Goal: Transaction & Acquisition: Purchase product/service

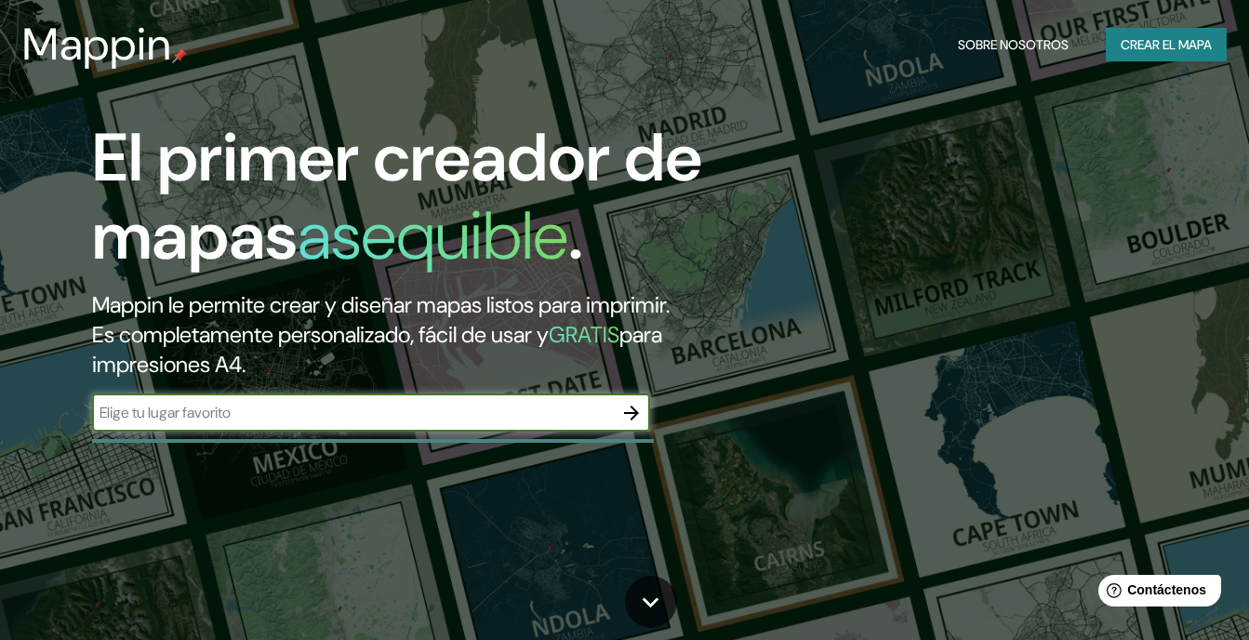
click at [512, 405] on input "text" at bounding box center [352, 412] width 521 height 21
type input "[GEOGRAPHIC_DATA]"
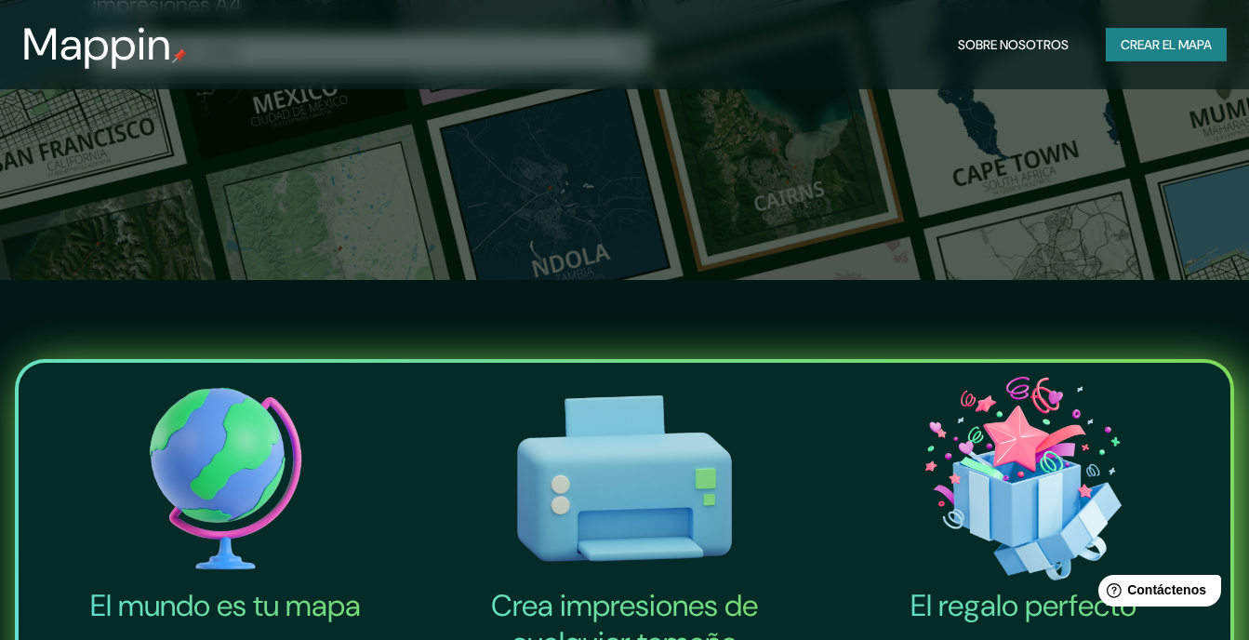
scroll to position [186, 0]
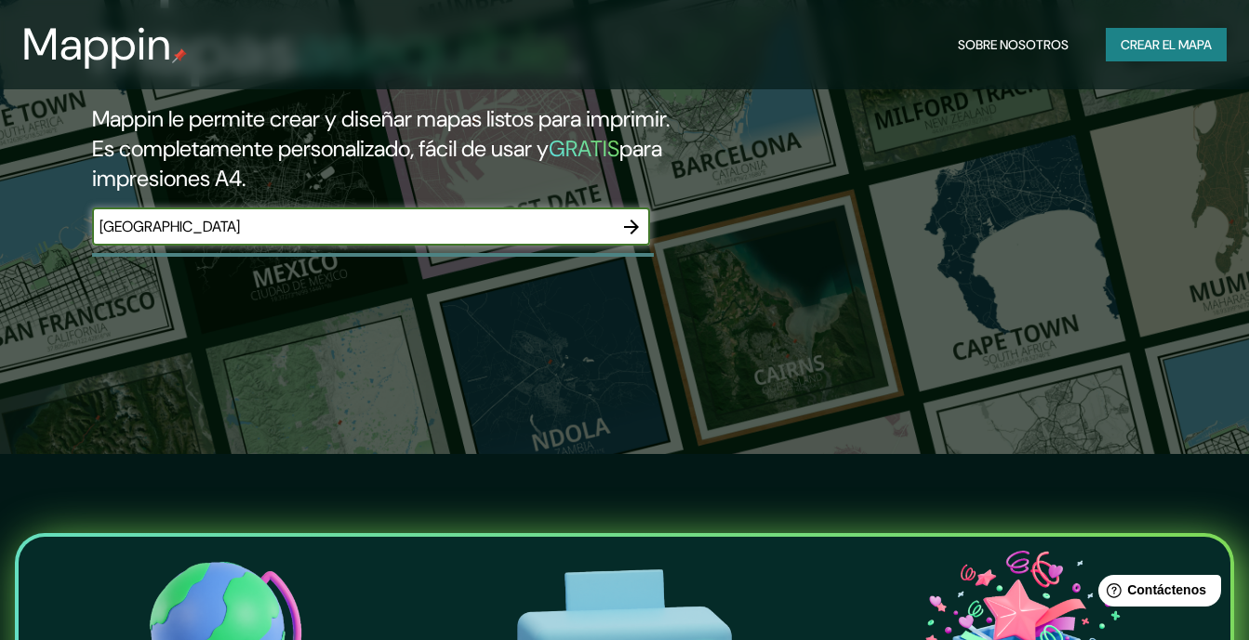
click at [633, 225] on icon "button" at bounding box center [631, 227] width 22 height 22
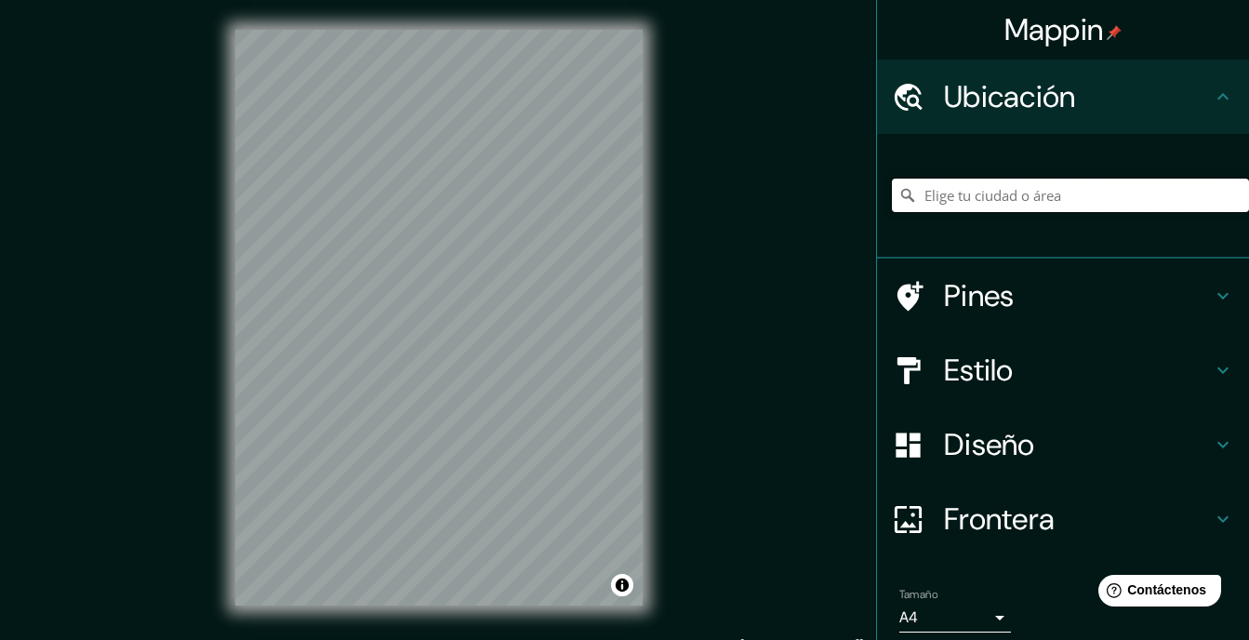
click at [1043, 193] on input "Elige tu ciudad o área" at bounding box center [1070, 195] width 357 height 33
paste input "[GEOGRAPHIC_DATA]"
type input "Noord, [GEOGRAPHIC_DATA], [GEOGRAPHIC_DATA], [GEOGRAPHIC_DATA]"
click at [1227, 197] on icon "Claro" at bounding box center [1234, 195] width 15 height 15
paste input "[GEOGRAPHIC_DATA]"
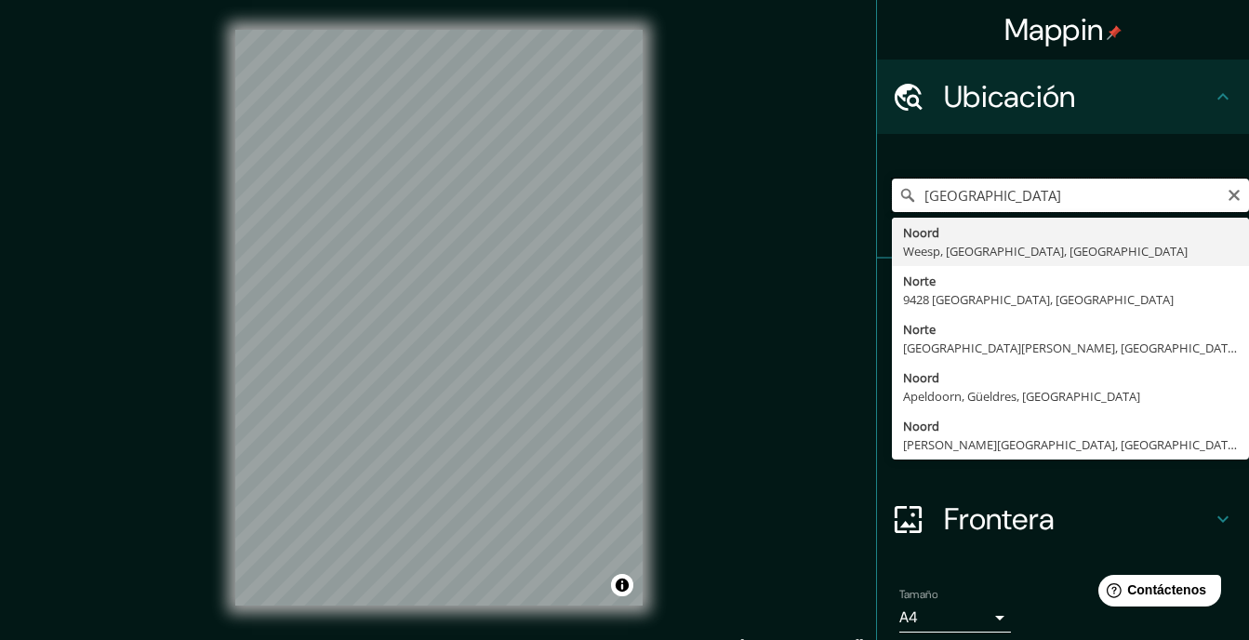
click at [1119, 191] on input "[GEOGRAPHIC_DATA]" at bounding box center [1070, 195] width 357 height 33
click at [1118, 189] on input "[GEOGRAPHIC_DATA]" at bounding box center [1070, 195] width 357 height 33
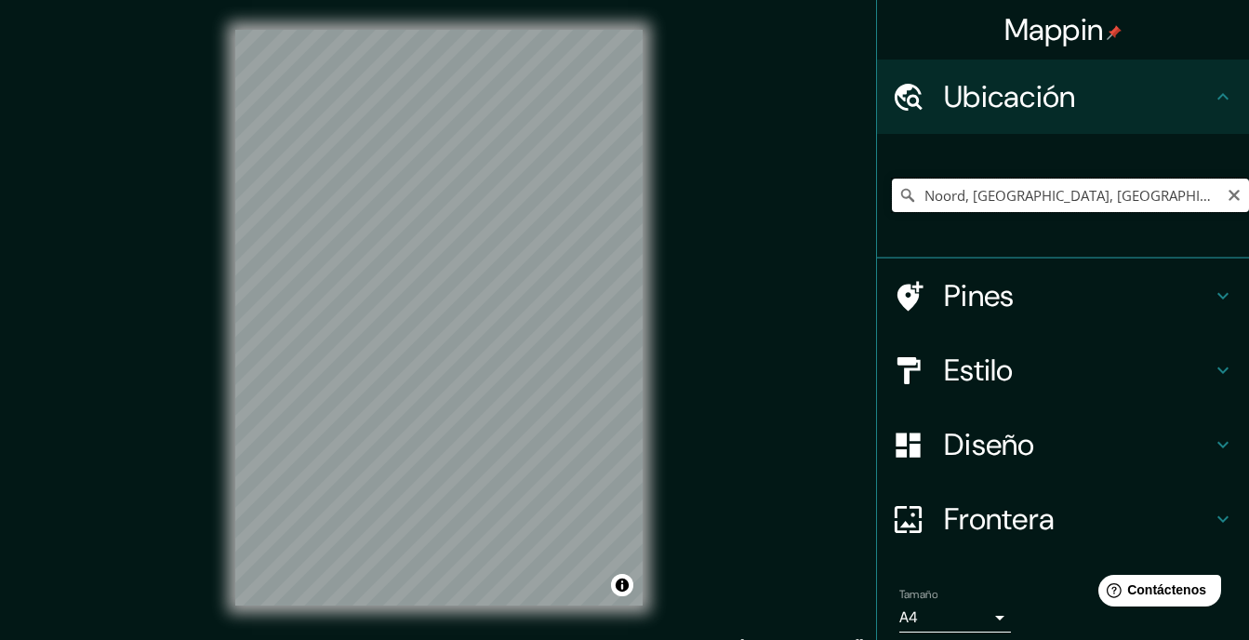
click at [1055, 187] on input "Noord, [GEOGRAPHIC_DATA], [GEOGRAPHIC_DATA], [GEOGRAPHIC_DATA]" at bounding box center [1070, 195] width 357 height 33
type input "Noord, [GEOGRAPHIC_DATA], [GEOGRAPHIC_DATA], [GEOGRAPHIC_DATA]"
click at [1227, 192] on icon "Claro" at bounding box center [1234, 195] width 15 height 15
paste input "[GEOGRAPHIC_DATA]"
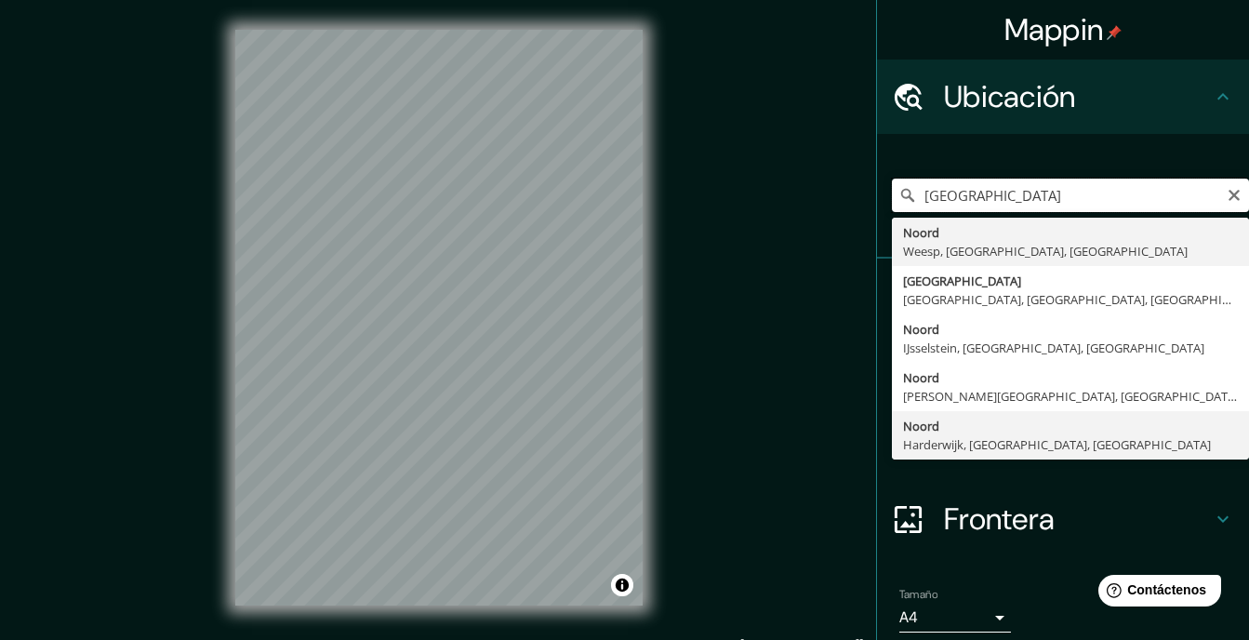
scroll to position [72, 0]
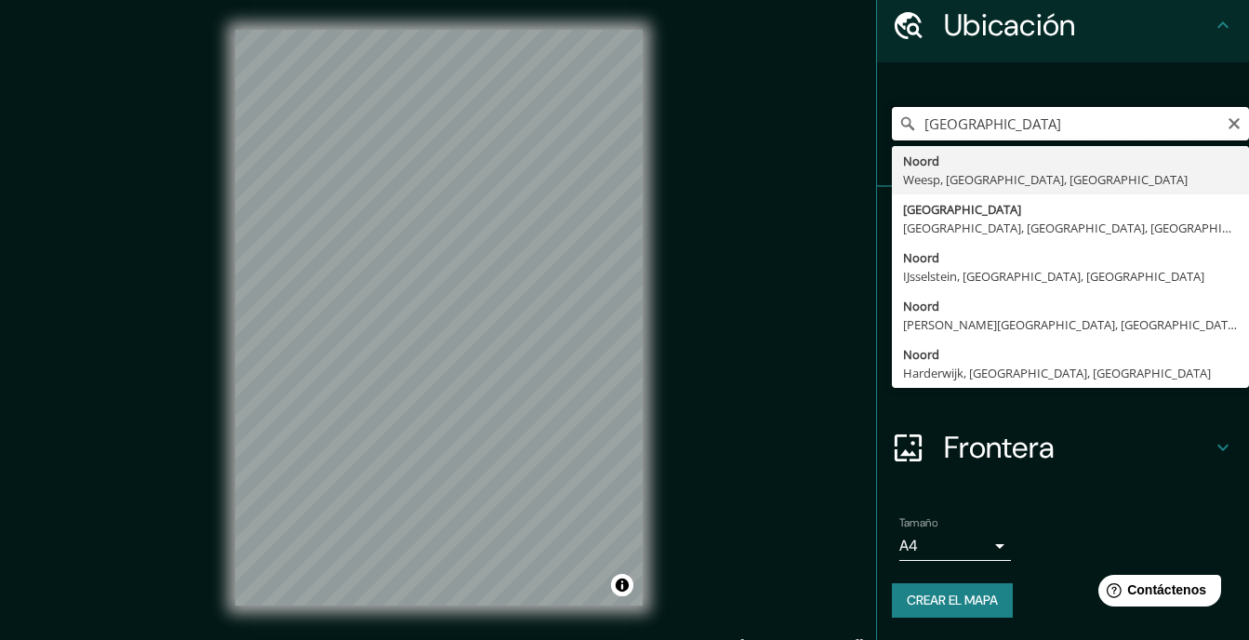
type input "[GEOGRAPHIC_DATA]"
click at [1002, 548] on div "Tamaño A4 single" at bounding box center [1063, 539] width 342 height 60
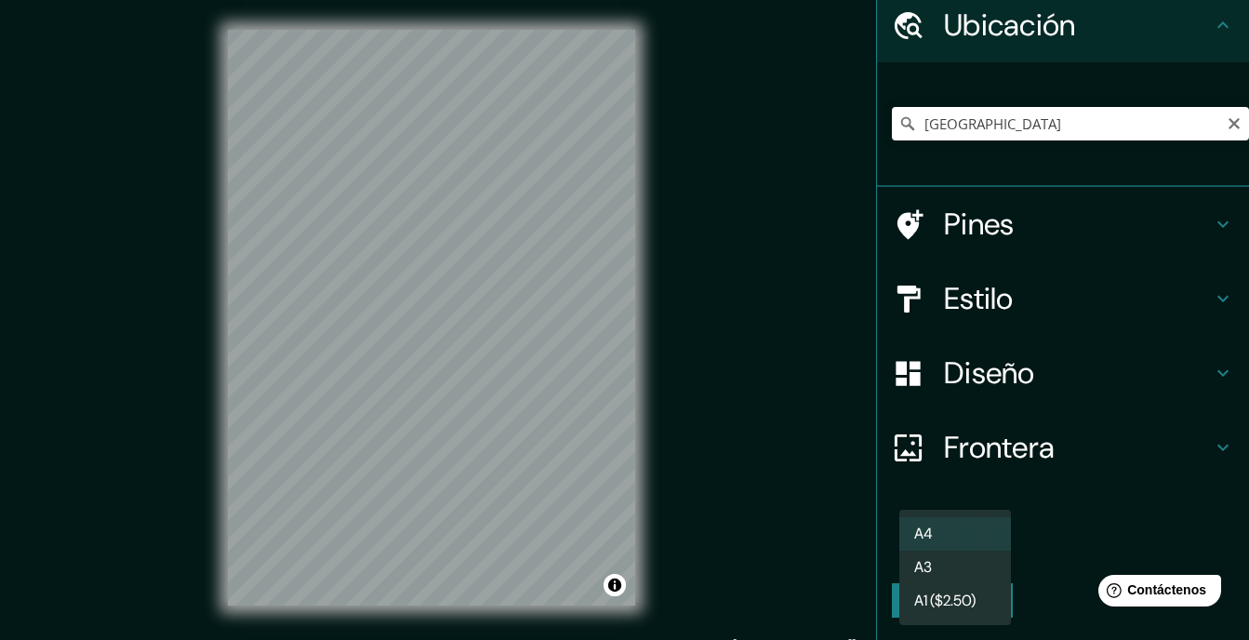
click at [989, 544] on body "Mappin Ubicación [GEOGRAPHIC_DATA] [GEOGRAPHIC_DATA], [GEOGRAPHIC_DATA], [GEOGR…" at bounding box center [624, 320] width 1249 height 640
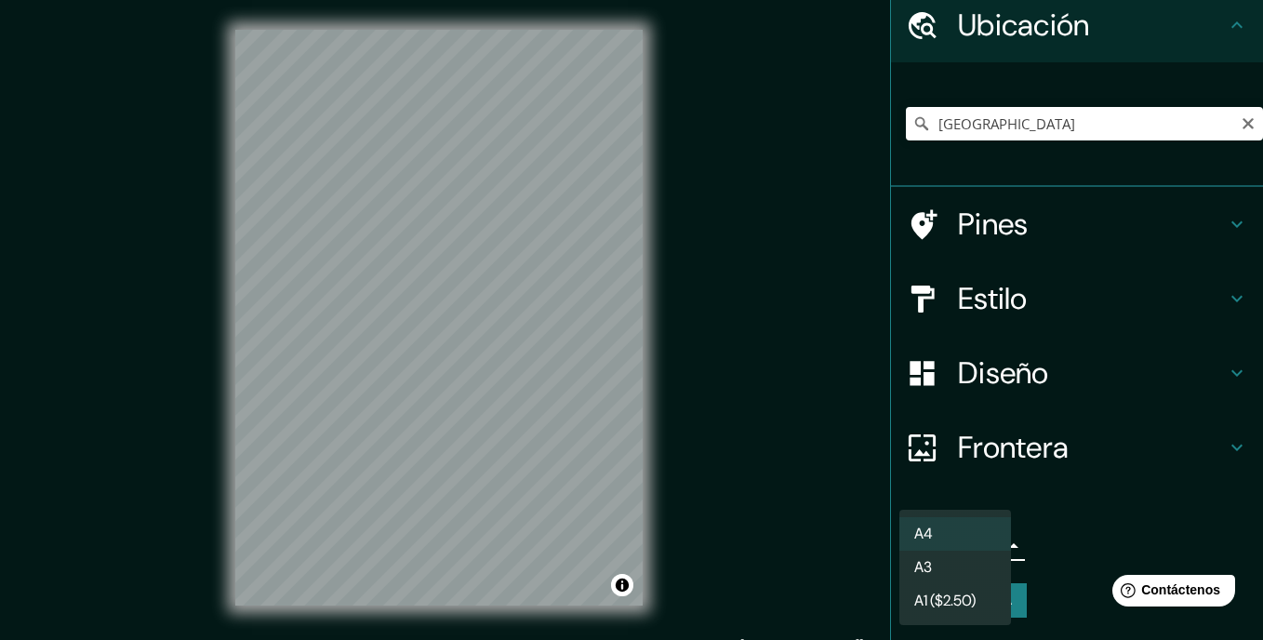
click at [979, 571] on li "A3" at bounding box center [955, 567] width 112 height 33
type input "a4"
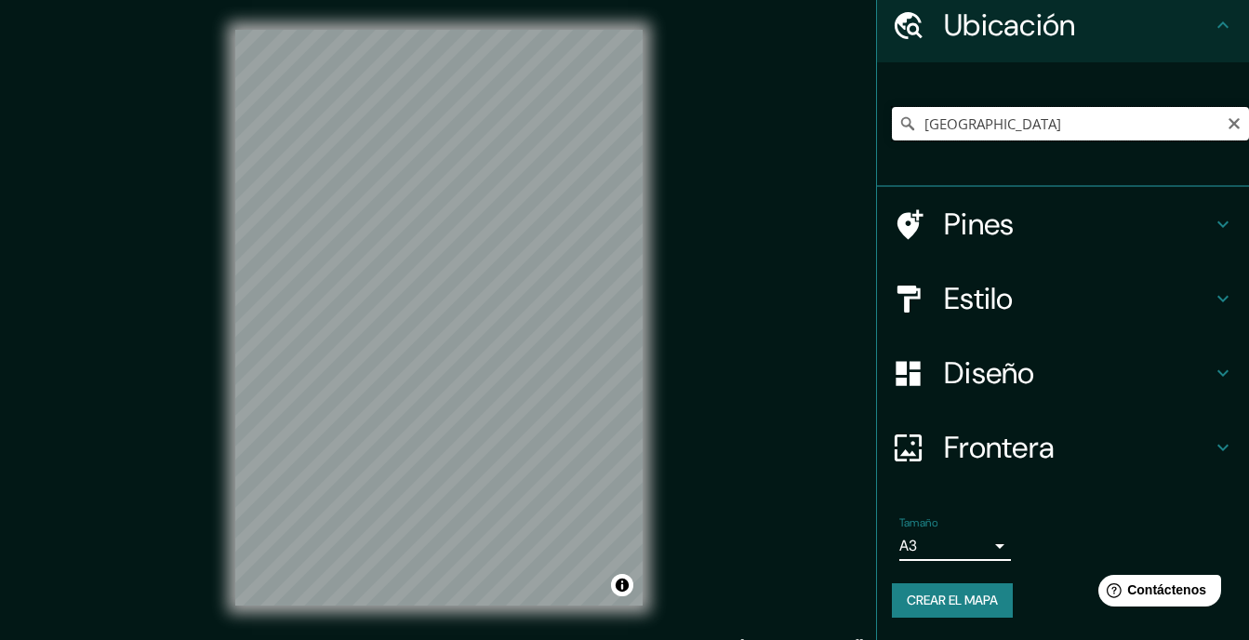
click at [1132, 129] on input "[GEOGRAPHIC_DATA]" at bounding box center [1070, 123] width 357 height 33
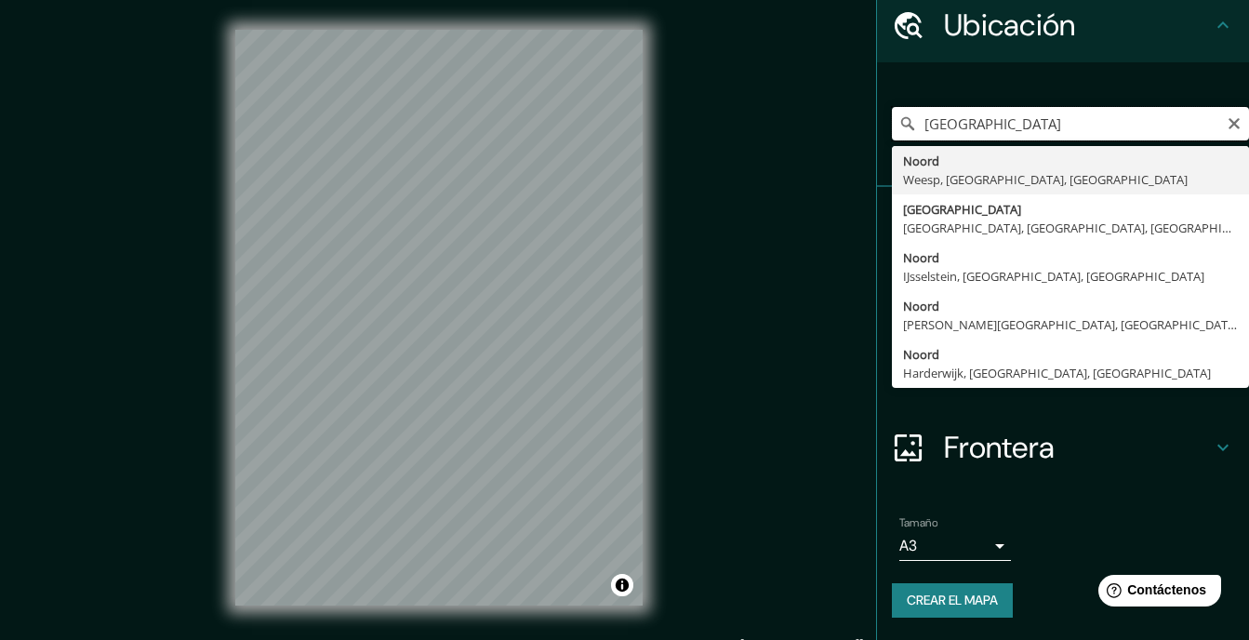
type input "Noord, [GEOGRAPHIC_DATA], [GEOGRAPHIC_DATA], [GEOGRAPHIC_DATA]"
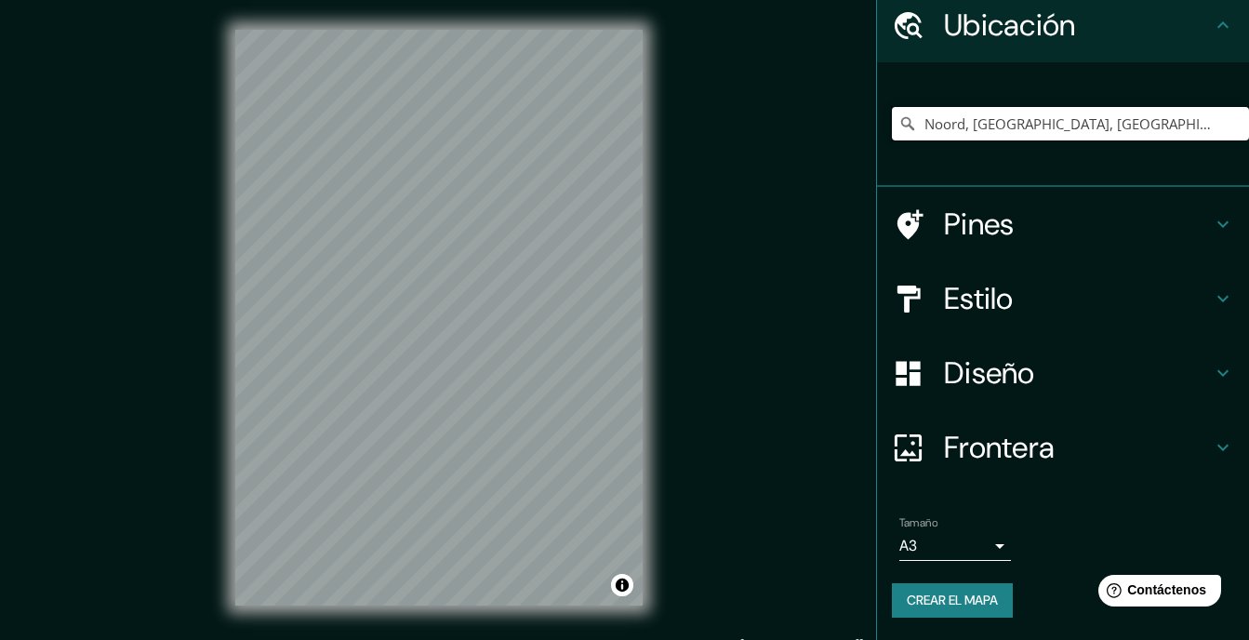
click at [1073, 137] on input "Noord, [GEOGRAPHIC_DATA], [GEOGRAPHIC_DATA], [GEOGRAPHIC_DATA]" at bounding box center [1070, 123] width 357 height 33
click at [1073, 136] on input "Noord, [GEOGRAPHIC_DATA], [GEOGRAPHIC_DATA], [GEOGRAPHIC_DATA]" at bounding box center [1070, 123] width 357 height 33
click at [1072, 139] on input "Noord, [GEOGRAPHIC_DATA], [GEOGRAPHIC_DATA], [GEOGRAPHIC_DATA]" at bounding box center [1070, 123] width 357 height 33
click at [1069, 138] on input "Noord, [GEOGRAPHIC_DATA], [GEOGRAPHIC_DATA], [GEOGRAPHIC_DATA]" at bounding box center [1070, 123] width 357 height 33
click at [1229, 122] on icon "Claro" at bounding box center [1234, 123] width 11 height 11
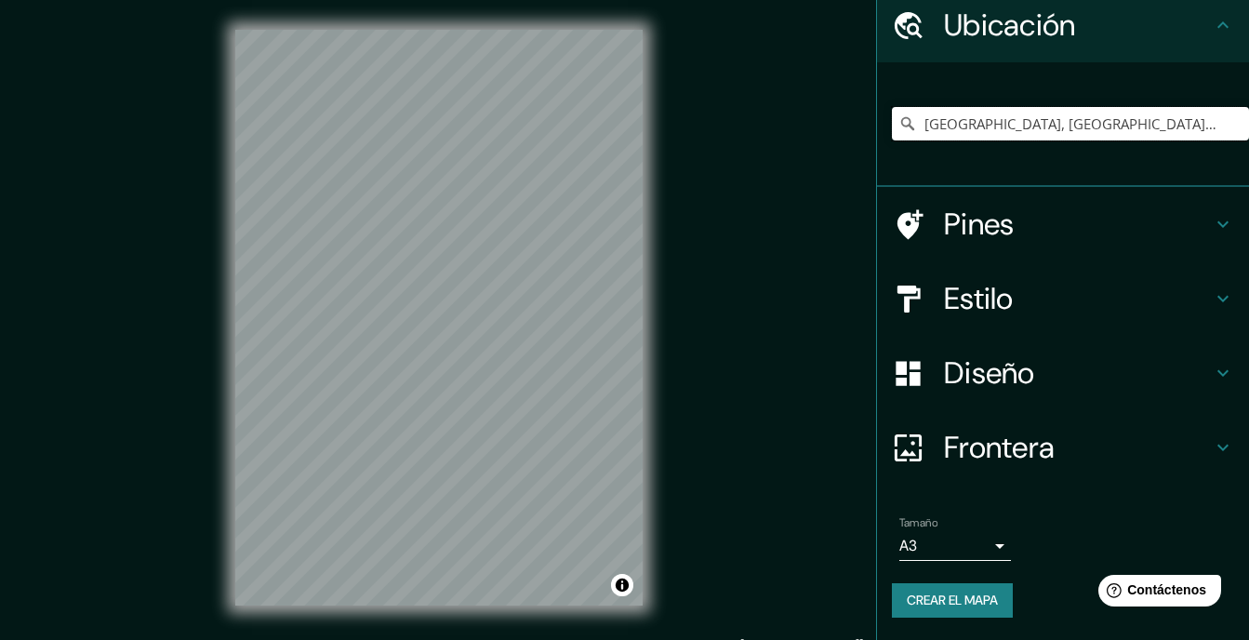
type input "[GEOGRAPHIC_DATA], [GEOGRAPHIC_DATA], [GEOGRAPHIC_DATA]"
click at [986, 542] on body "Mappin Ubicación [GEOGRAPHIC_DATA], [GEOGRAPHIC_DATA], [GEOGRAPHIC_DATA] [GEOGR…" at bounding box center [624, 320] width 1249 height 640
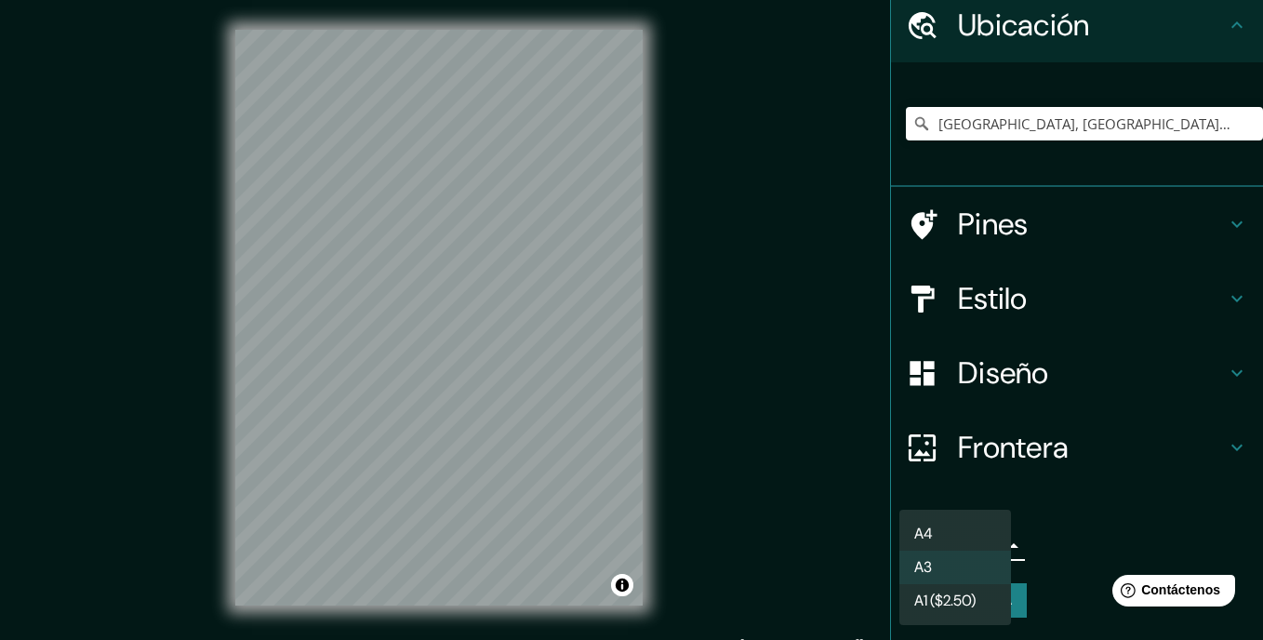
click at [960, 592] on font "A1 ($2.50)" at bounding box center [944, 601] width 61 height 22
click at [983, 542] on body "Mappin Ubicación [GEOGRAPHIC_DATA], [GEOGRAPHIC_DATA], [GEOGRAPHIC_DATA] [GEOGR…" at bounding box center [631, 320] width 1263 height 640
click at [967, 533] on li "A4" at bounding box center [955, 533] width 112 height 33
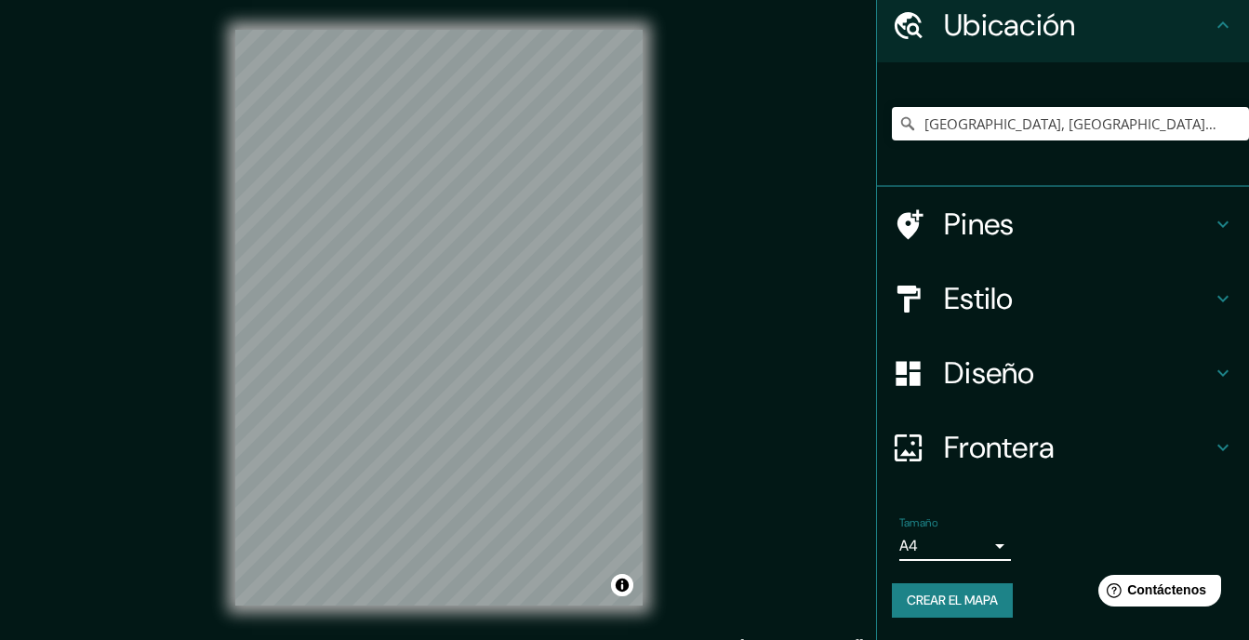
click at [959, 542] on body "Mappin Ubicación [GEOGRAPHIC_DATA], [GEOGRAPHIC_DATA], [GEOGRAPHIC_DATA] [GEOGR…" at bounding box center [624, 320] width 1249 height 640
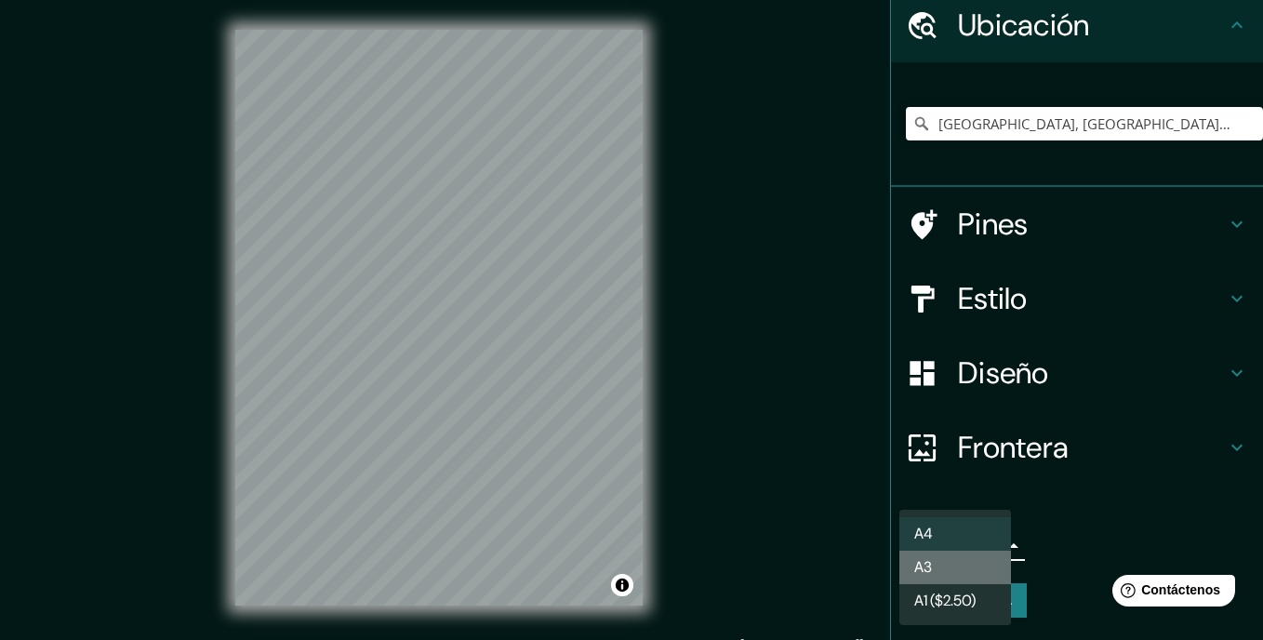
click at [936, 564] on li "A3" at bounding box center [955, 567] width 112 height 33
type input "a4"
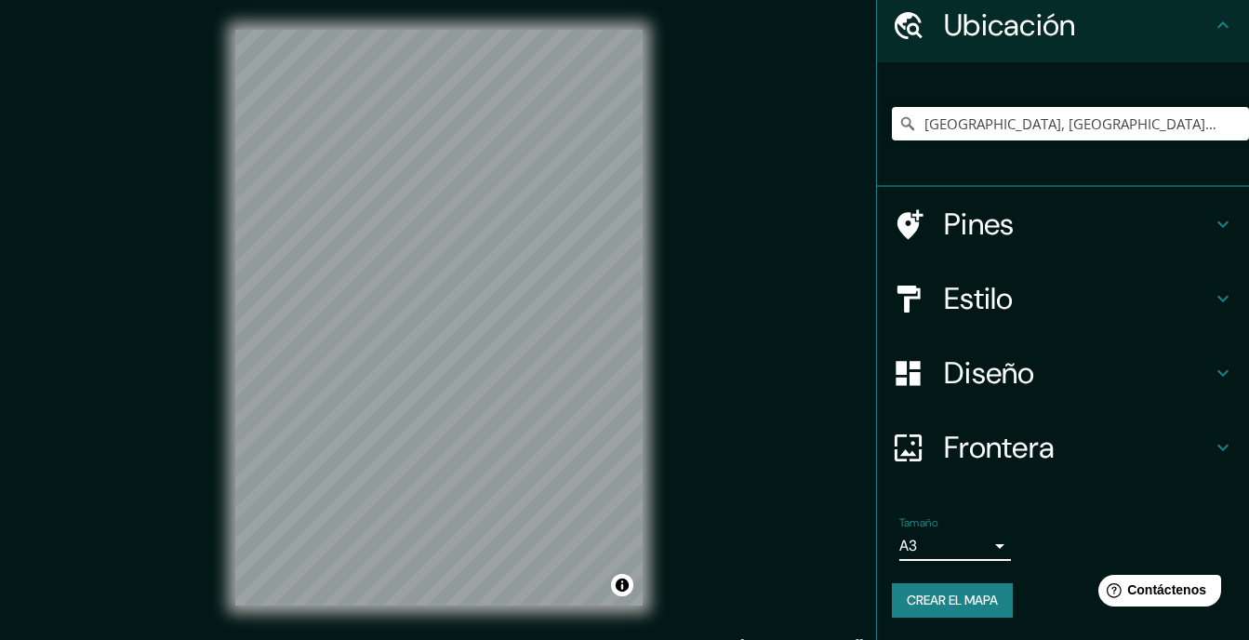
click at [711, 420] on div "Mappin Ubicación [GEOGRAPHIC_DATA], [GEOGRAPHIC_DATA], [GEOGRAPHIC_DATA] [GEOGR…" at bounding box center [624, 332] width 1249 height 665
click at [980, 306] on h4 "Estilo" at bounding box center [1078, 298] width 268 height 37
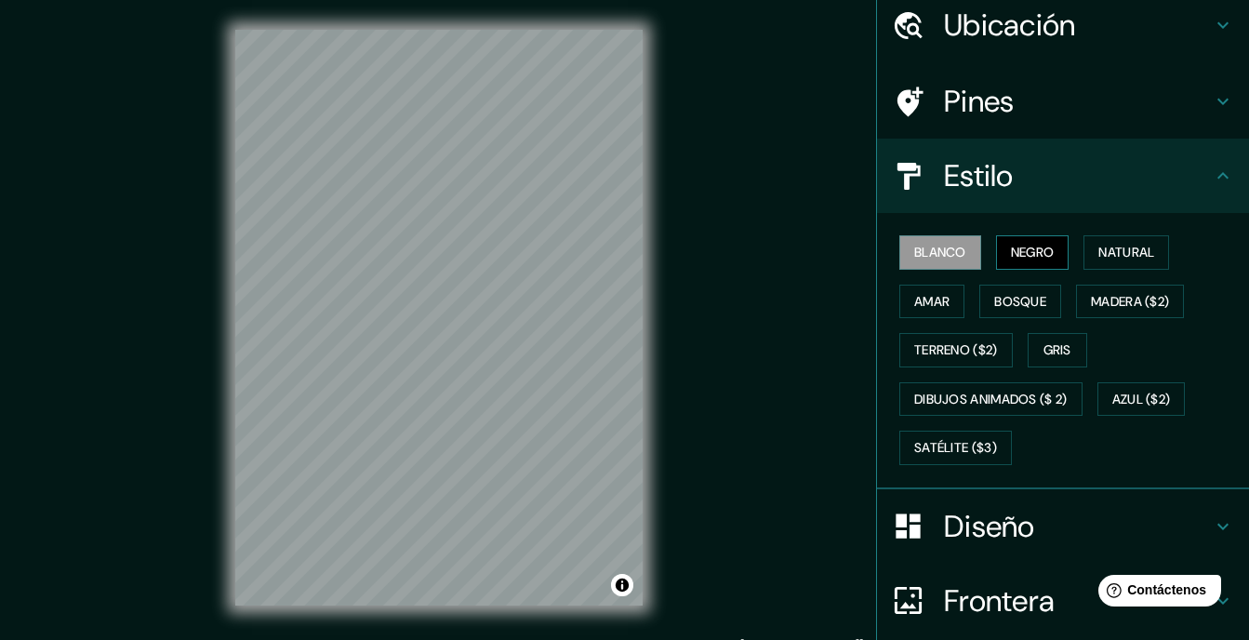
click at [996, 246] on button "Negro" at bounding box center [1032, 252] width 73 height 34
click at [1118, 260] on font "Natural" at bounding box center [1126, 252] width 56 height 23
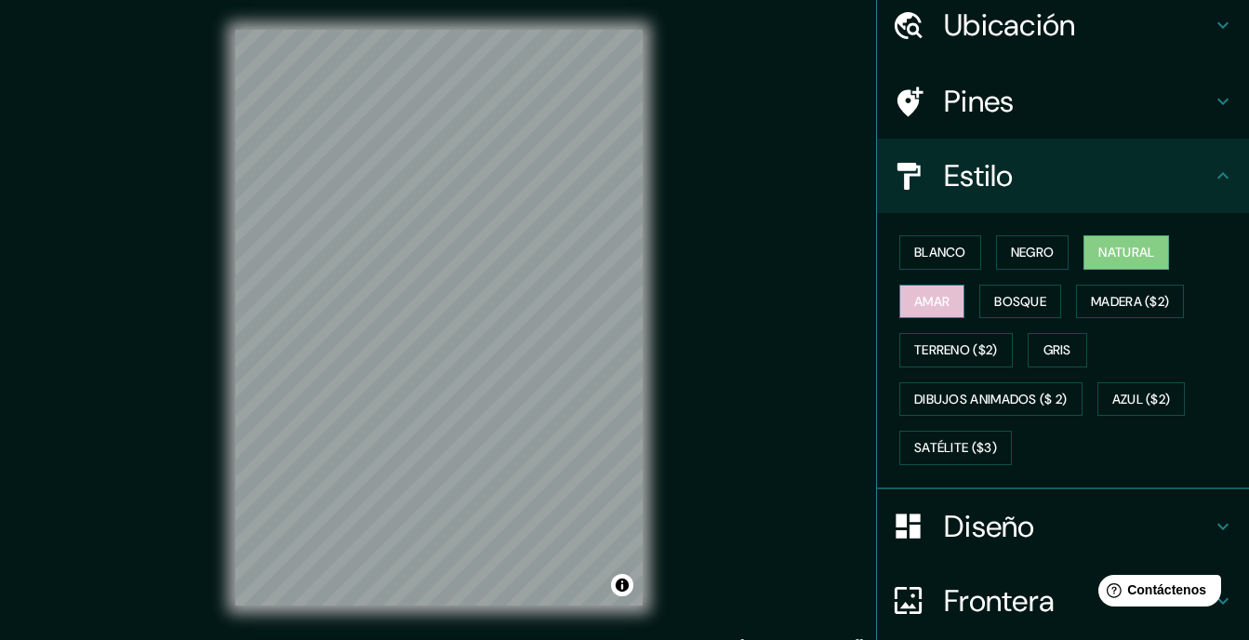
click at [943, 304] on button "Amar" at bounding box center [931, 302] width 65 height 34
click at [1002, 309] on font "Bosque" at bounding box center [1020, 301] width 52 height 23
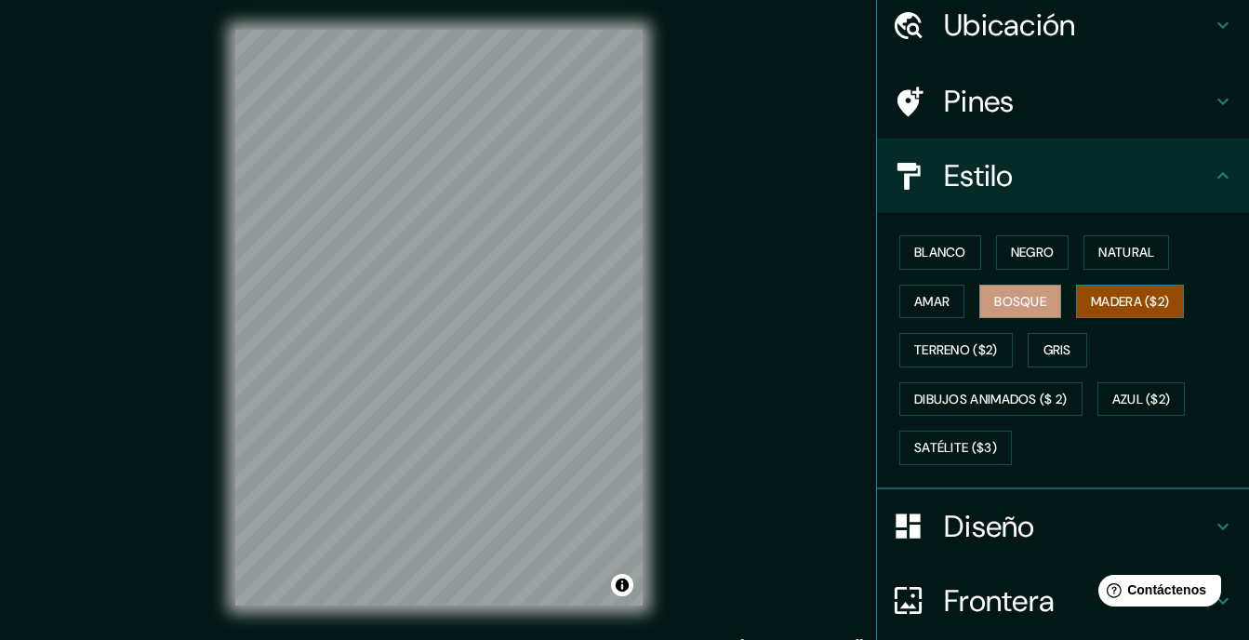
click at [1091, 307] on font "Madera ($2)" at bounding box center [1130, 301] width 78 height 23
click at [1028, 353] on button "Gris" at bounding box center [1058, 350] width 60 height 34
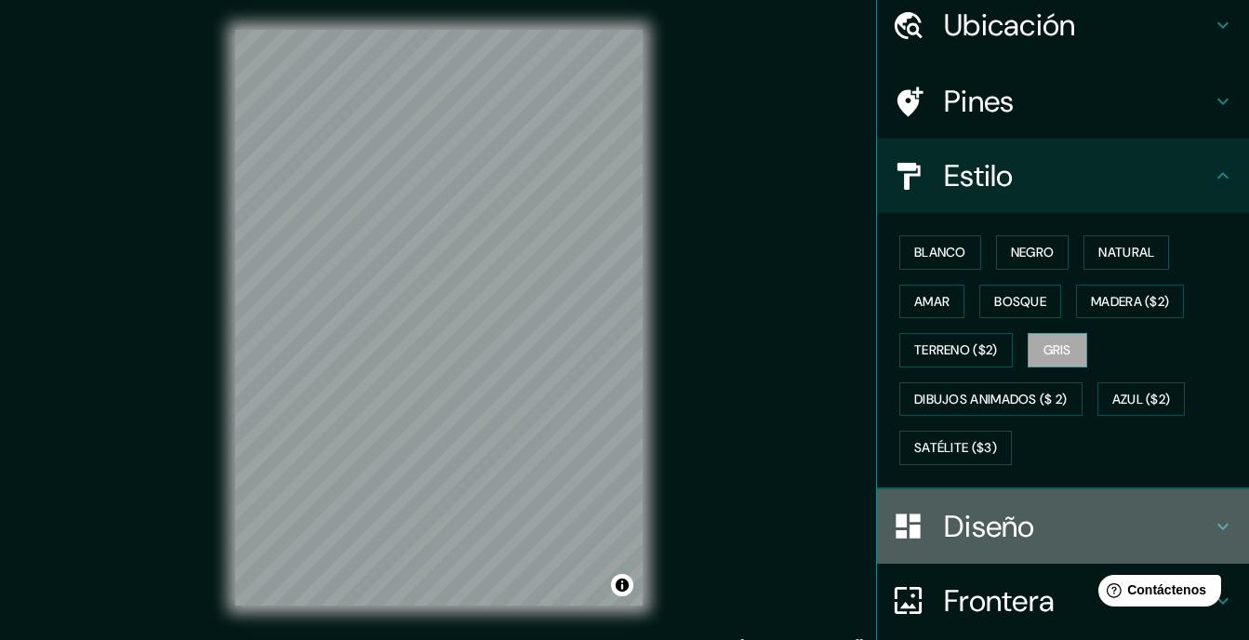
click at [944, 525] on h4 "Diseño" at bounding box center [1078, 526] width 268 height 37
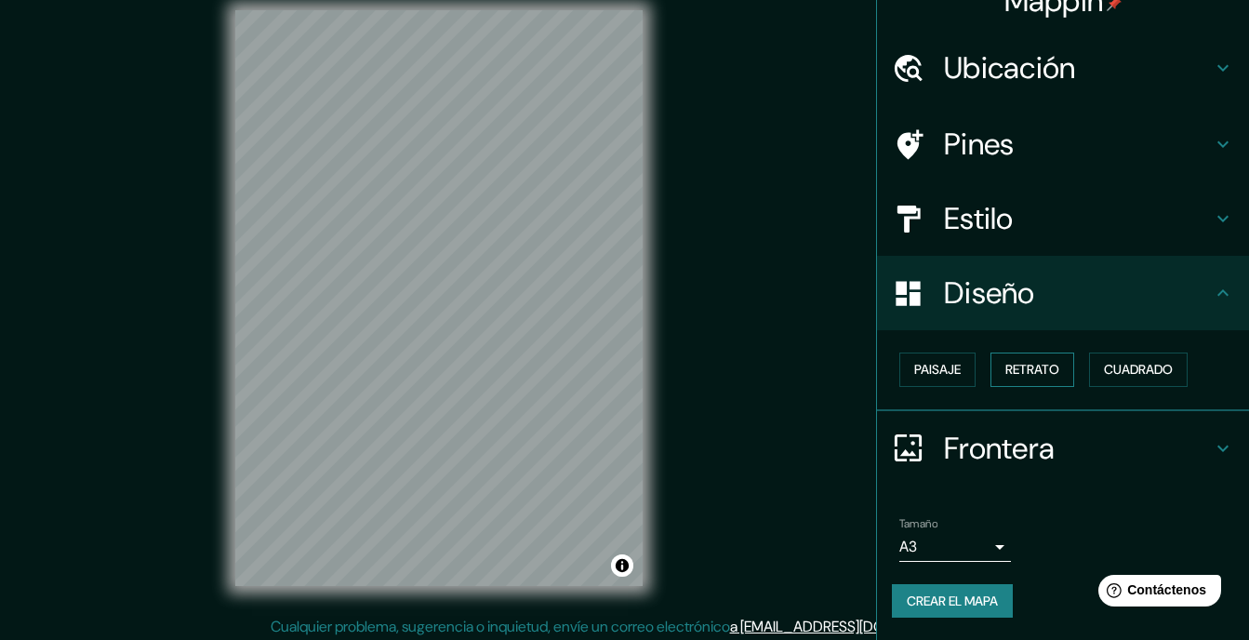
scroll to position [25, 0]
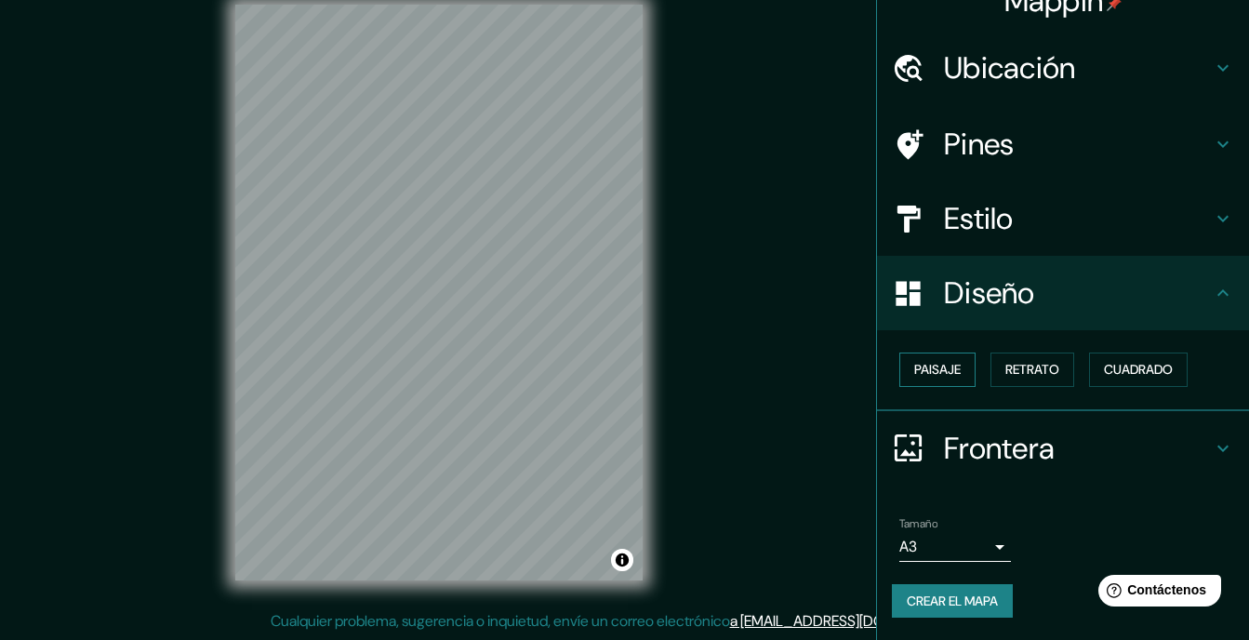
click at [925, 376] on font "Paisaje" at bounding box center [937, 369] width 46 height 23
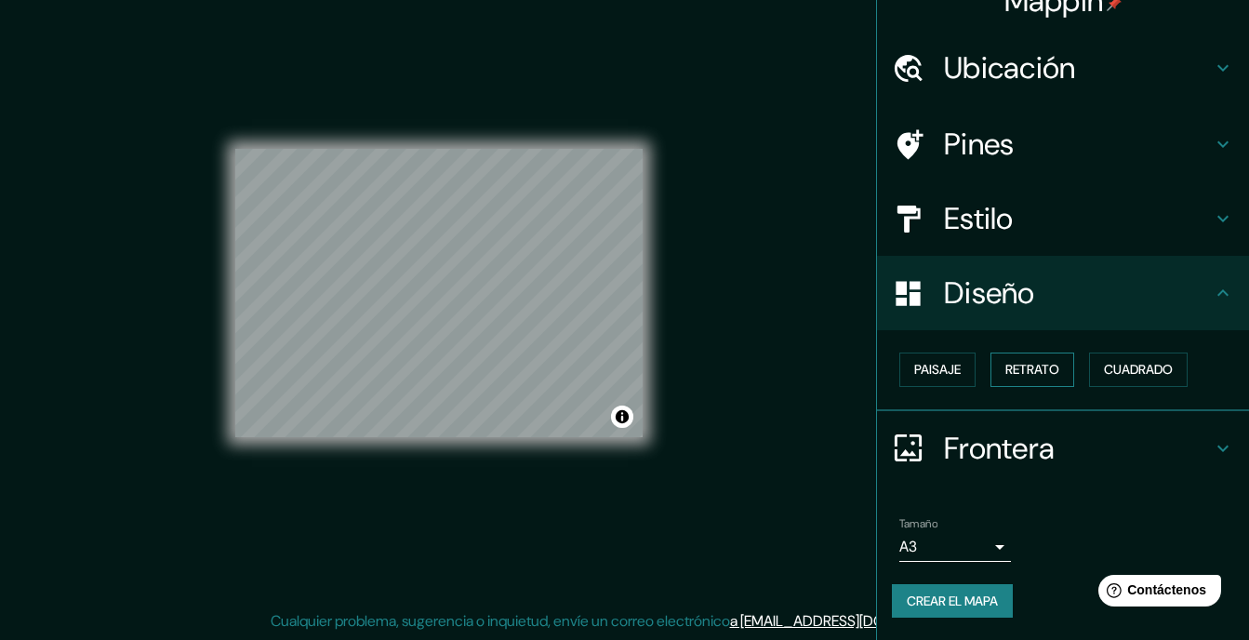
click at [1005, 366] on font "Retrato" at bounding box center [1032, 369] width 54 height 23
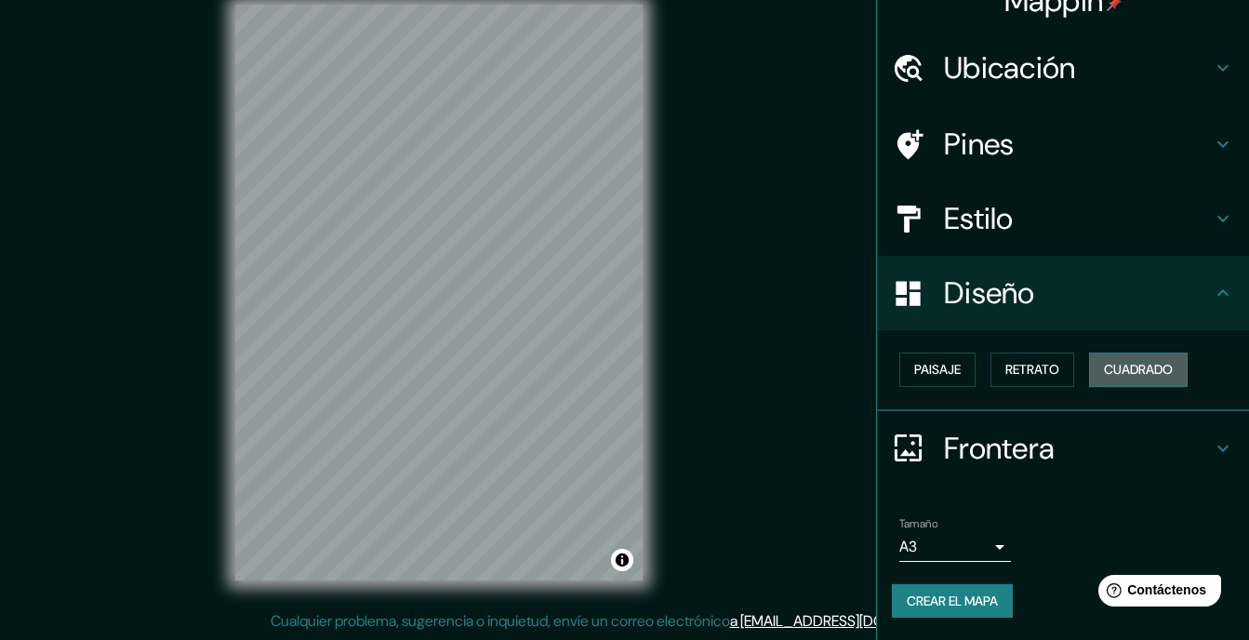
click at [1118, 377] on font "Cuadrado" at bounding box center [1138, 369] width 69 height 23
